Goal: Use online tool/utility: Utilize a website feature to perform a specific function

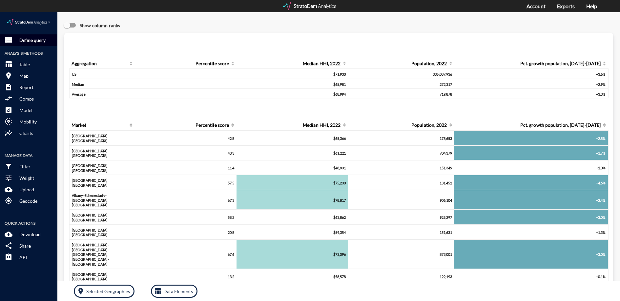
click button "storage Define query"
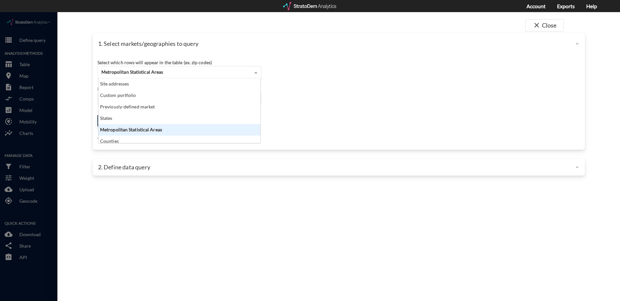
click div "Metropolitan Statistical Areas"
click div "Restrict your results to these metros (leaving empty selects all metros)"
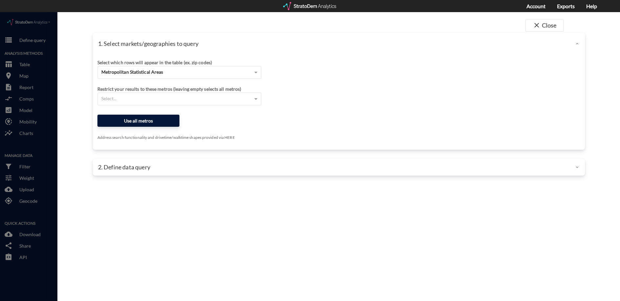
click button "Use all metros"
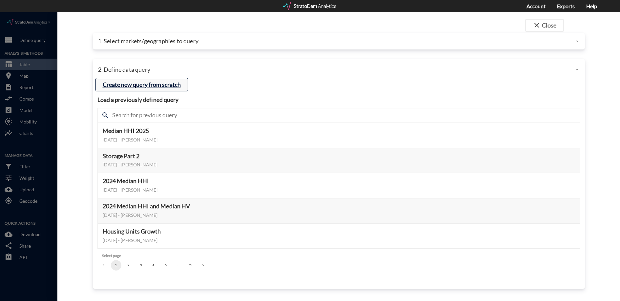
click button "Create new query from scratch"
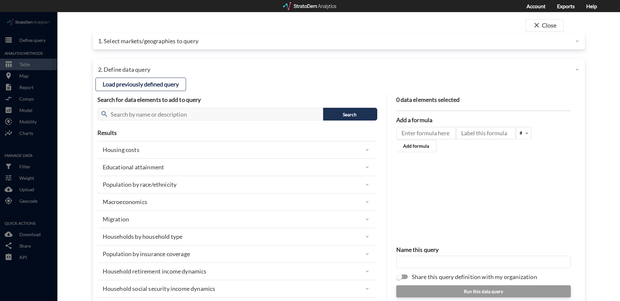
click div "Macroeconomics"
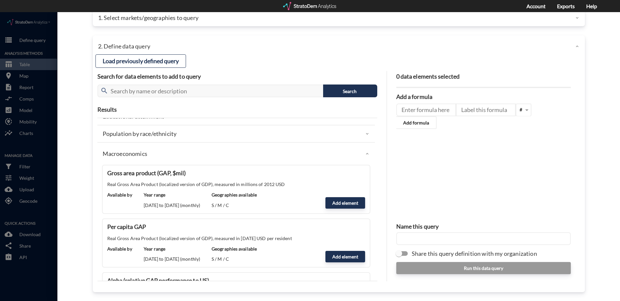
click div "Macroeconomics"
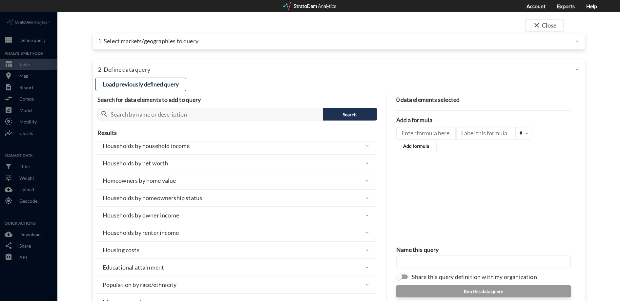
scroll to position [0, 0]
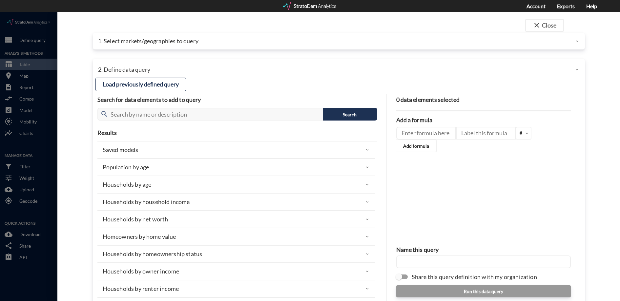
click at [328, 9] on div at bounding box center [310, 6] width 54 height 8
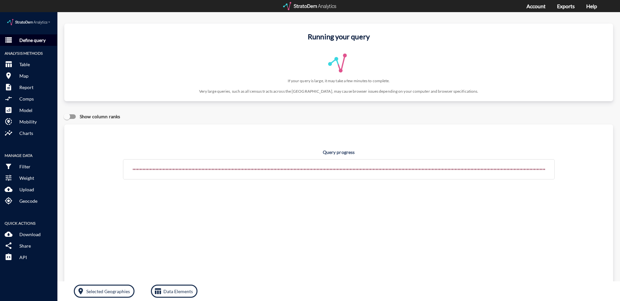
click p "Define query"
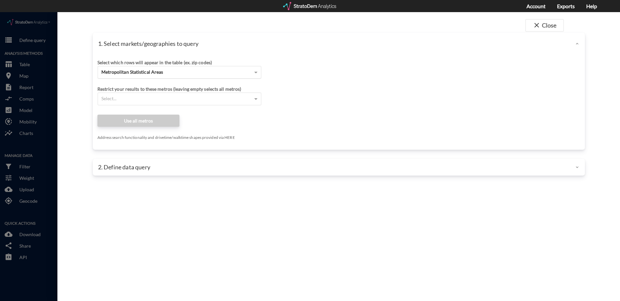
click span "Metropolitan Statistical Areas"
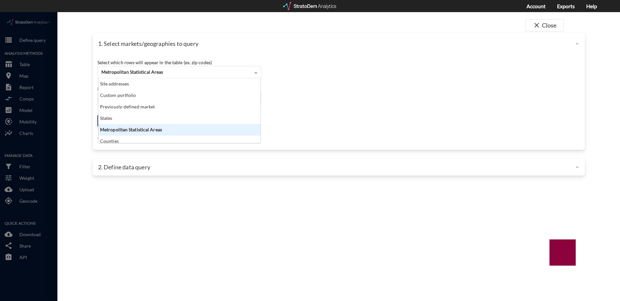
scroll to position [58, 158]
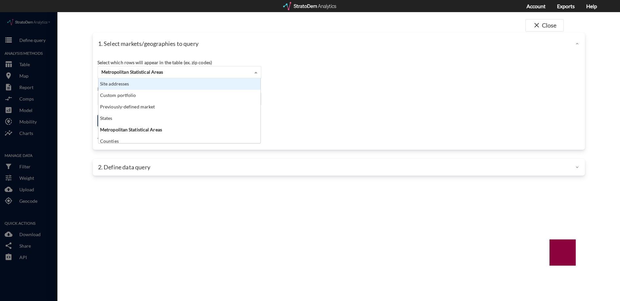
click div "Custom portfolio"
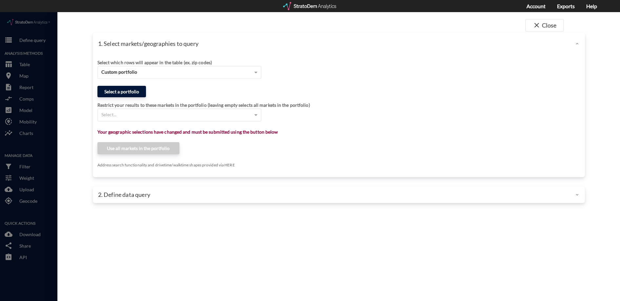
click button "Select a portfolio"
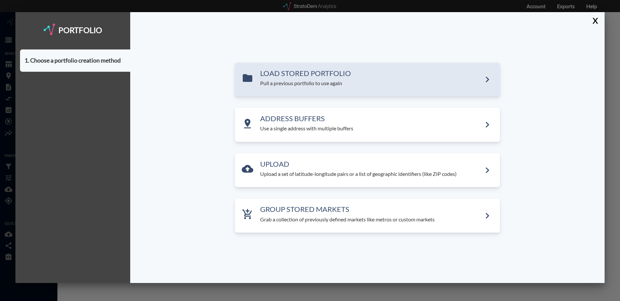
click at [273, 85] on p "Pull a previous portfolio to use again" at bounding box center [370, 84] width 221 height 8
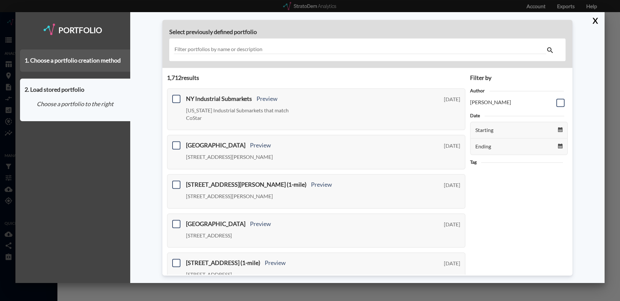
click at [110, 54] on div "1. Choose a portfolio creation method" at bounding box center [75, 61] width 110 height 22
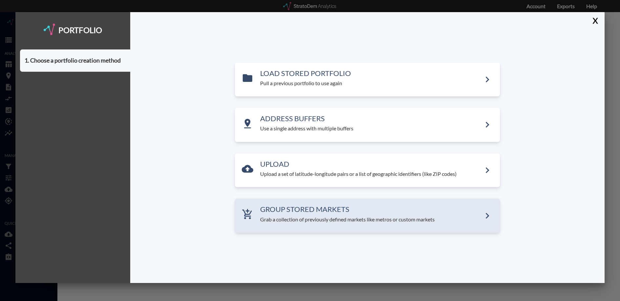
click at [303, 212] on h3 "GROUP STORED MARKETS" at bounding box center [370, 210] width 221 height 8
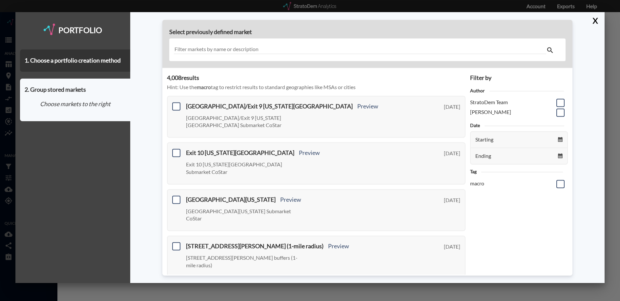
click at [248, 48] on input "text" at bounding box center [360, 50] width 372 height 9
click at [90, 38] on div "Portfolio 1. Choose a portfolio creation method 2. Group stored markets Choose …" at bounding box center [72, 147] width 115 height 271
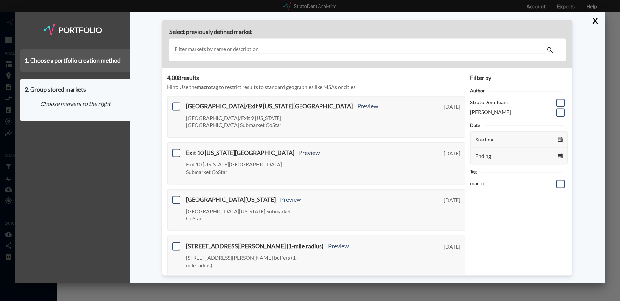
click at [87, 54] on div "1. Choose a portfolio creation method" at bounding box center [75, 61] width 110 height 22
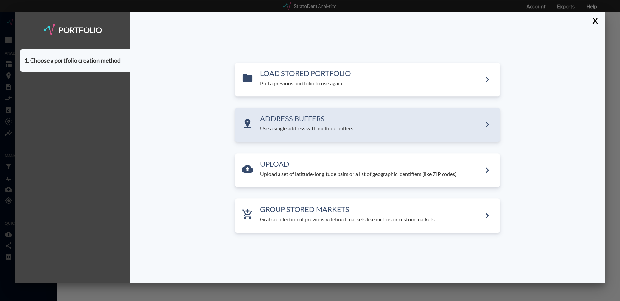
click at [292, 130] on p "Use a single address with multiple buffers" at bounding box center [370, 129] width 221 height 8
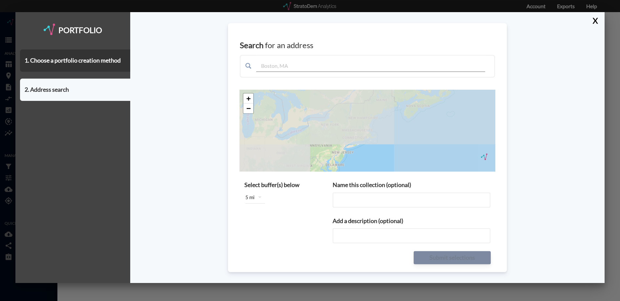
click at [267, 65] on input "text" at bounding box center [370, 64] width 229 height 16
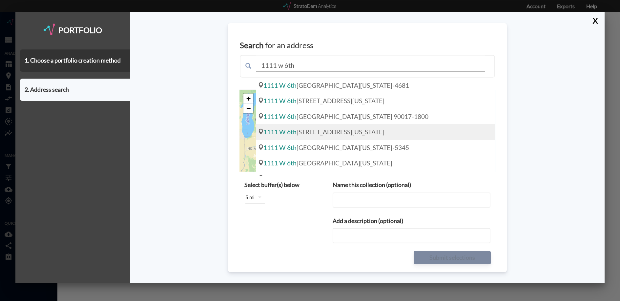
scroll to position [9, 0]
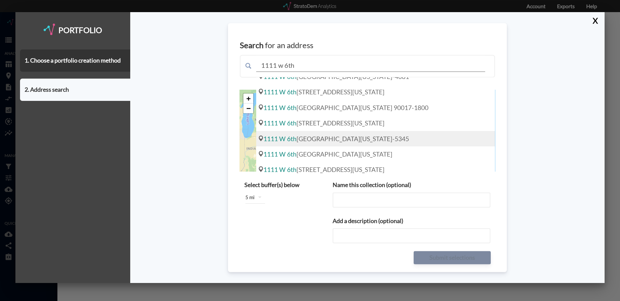
click at [374, 135] on div "[STREET_ADDRESS][US_STATE]" at bounding box center [375, 138] width 239 height 15
type input "[STREET_ADDRESS][US_STATE]"
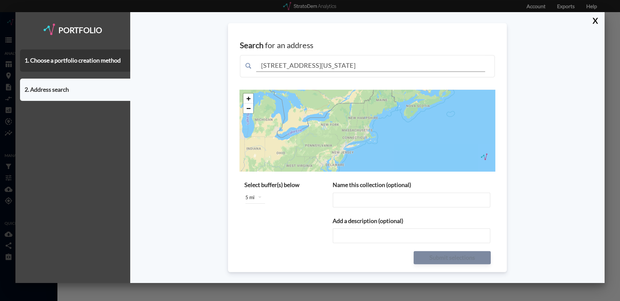
scroll to position [0, 0]
type input "[STREET_ADDRESS][US_STATE]"
type input "[STREET_ADDRESS][US_STATE] buffers"
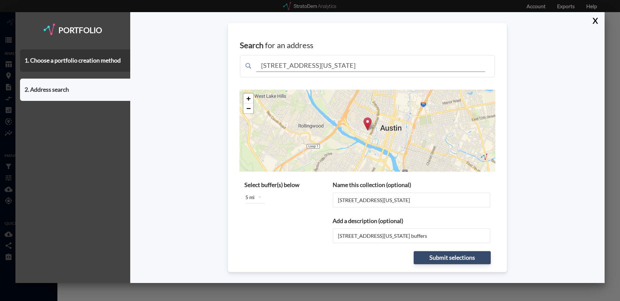
click at [185, 184] on div "Search for an address [STREET_ADDRESS][US_STATE] + − © StratoDem Analytics, LLC…" at bounding box center [367, 147] width 474 height 271
click at [589, 19] on button "X" at bounding box center [593, 20] width 11 height 17
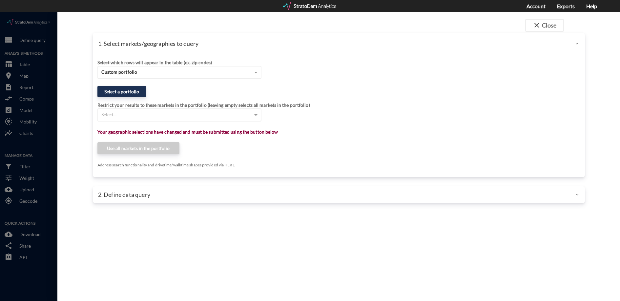
click div "Select which rows will appear in the table (ex. zip codes) Custom portfolio Sel…"
